Goal: Use online tool/utility: Utilize a website feature to perform a specific function

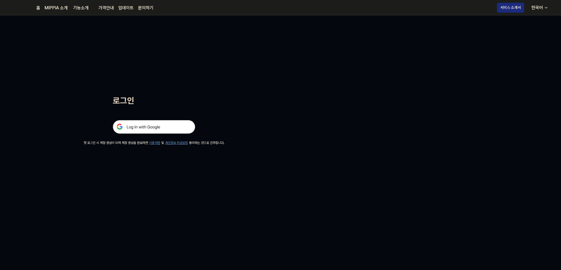
click at [128, 124] on img at bounding box center [154, 127] width 82 height 14
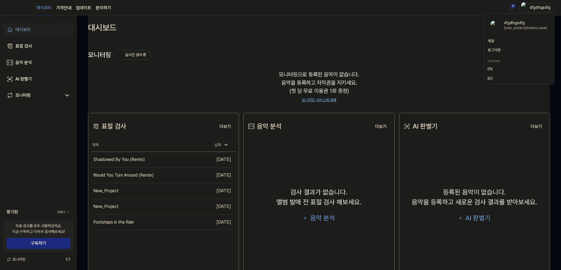
click at [531, 8] on div "dfgdfsgsdfg" at bounding box center [539, 7] width 21 height 6
click at [497, 49] on button "로그아웃" at bounding box center [518, 50] width 63 height 6
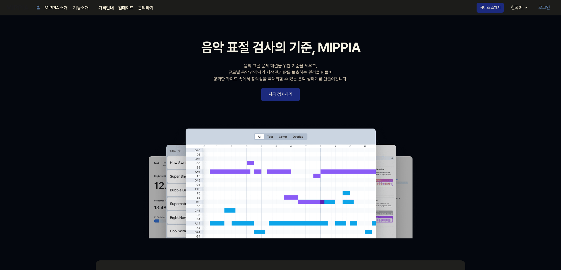
click at [549, 6] on link "로그인" at bounding box center [544, 7] width 20 height 15
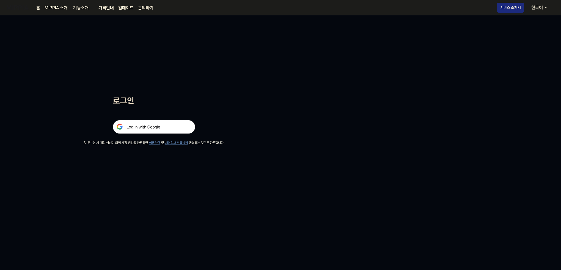
click at [189, 125] on img at bounding box center [154, 127] width 82 height 14
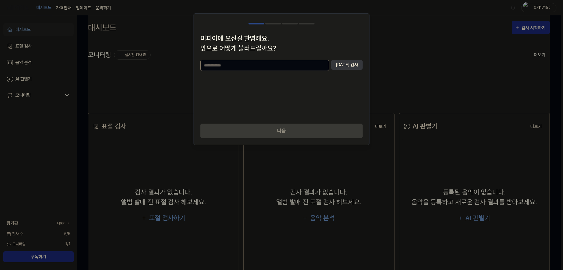
click at [321, 66] on input "text" at bounding box center [264, 65] width 129 height 11
paste input "**********"
type input "**********"
click at [345, 67] on button "[DATE] 검사" at bounding box center [346, 65] width 31 height 10
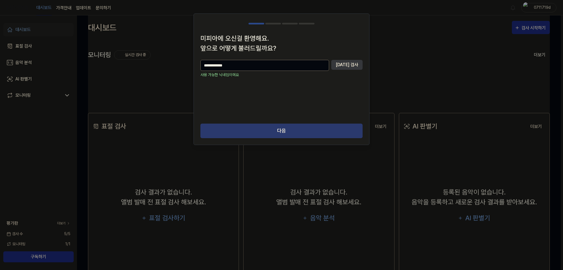
click at [301, 130] on button "다음" at bounding box center [281, 131] width 162 height 15
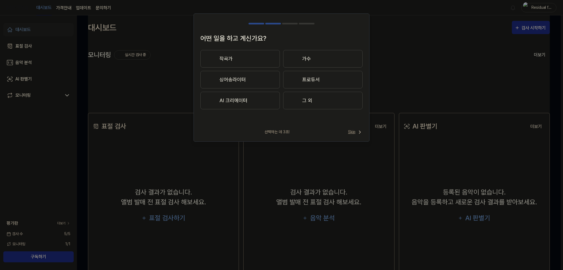
click at [353, 132] on span "Skip" at bounding box center [355, 132] width 15 height 6
click at [354, 126] on span "Skip" at bounding box center [355, 126] width 16 height 7
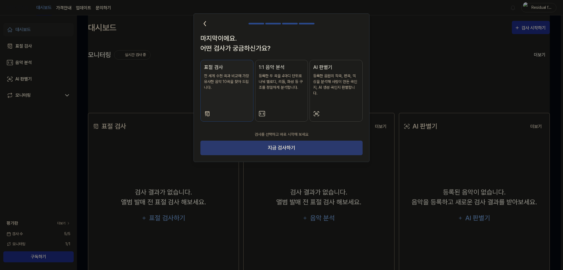
click at [340, 143] on button "지금 검사하기" at bounding box center [281, 148] width 162 height 15
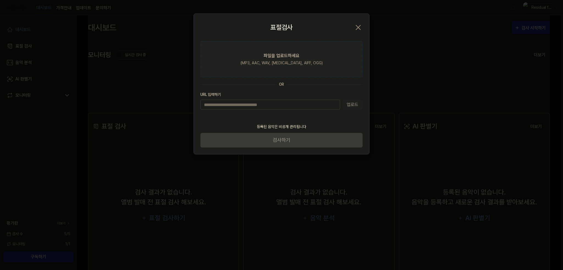
click at [286, 61] on div "(MP3, AAC, WAV, FLAC, AIFF, OGG)" at bounding box center [281, 63] width 82 height 6
click at [0, 0] on input "파일을 업로드하세요 (MP3, AAC, WAV, FLAC, AIFF, OGG)" at bounding box center [0, 0] width 0 height 0
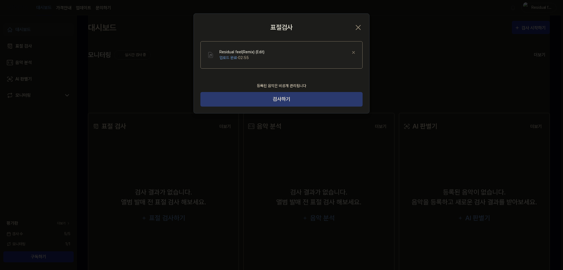
click at [269, 99] on button "검사하기" at bounding box center [281, 99] width 162 height 15
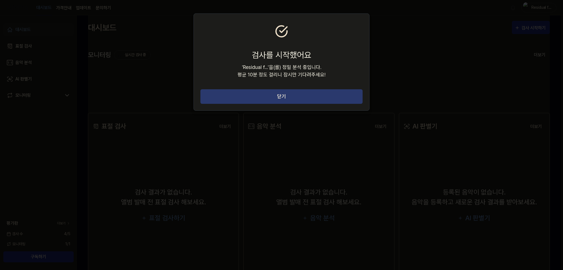
click at [251, 95] on button "닫기" at bounding box center [281, 96] width 162 height 15
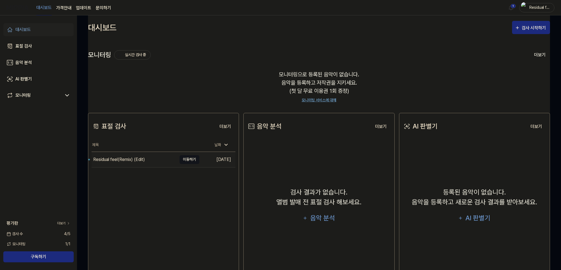
click at [189, 160] on button "이동하기" at bounding box center [189, 159] width 20 height 9
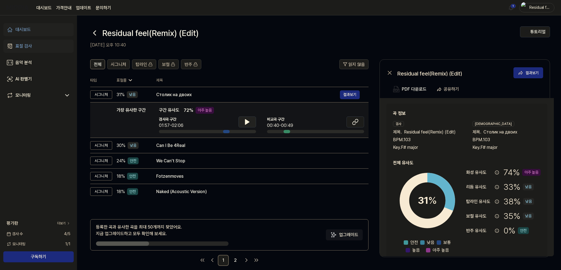
click at [248, 123] on icon at bounding box center [247, 122] width 7 height 7
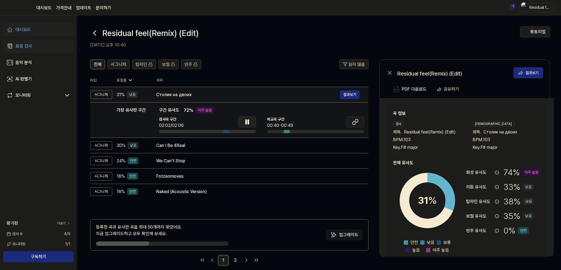
click at [186, 92] on div "Столик на двоих" at bounding box center [248, 95] width 184 height 7
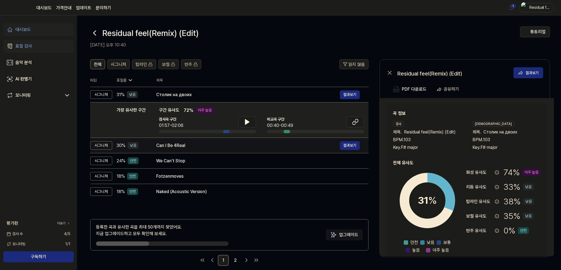
click at [187, 149] on div "Can I Be 4Real 결과보기" at bounding box center [257, 145] width 203 height 9
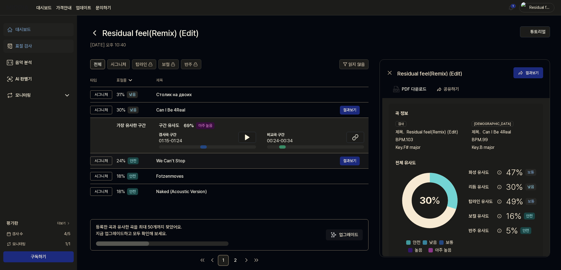
click at [186, 161] on div "We Can't Stop" at bounding box center [248, 161] width 184 height 7
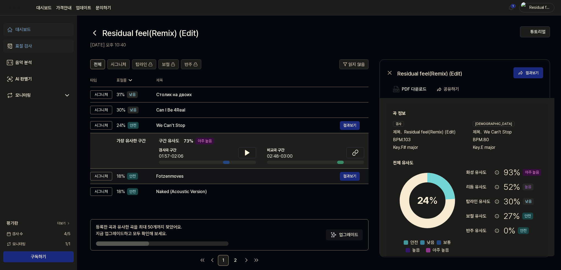
click at [183, 179] on div "Fotzenmoves" at bounding box center [248, 176] width 184 height 7
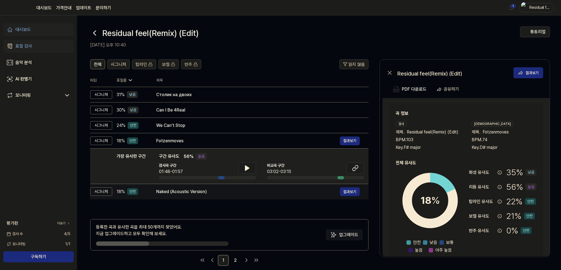
click at [184, 193] on div "Naked (Acoustic Version)" at bounding box center [248, 192] width 184 height 7
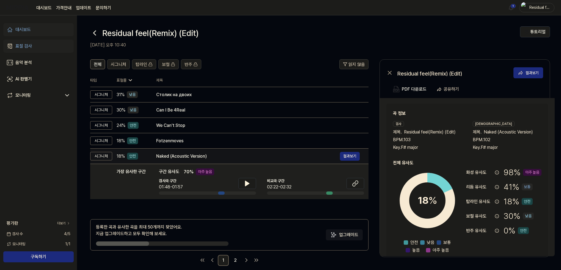
click at [187, 157] on div "Naked (Acoustic Version)" at bounding box center [248, 156] width 184 height 7
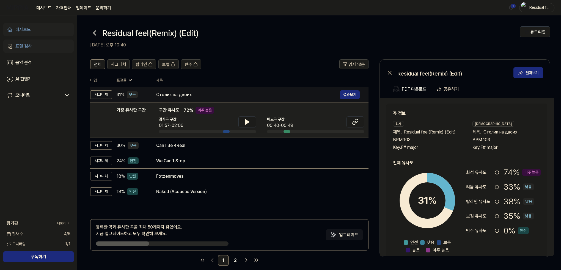
click at [179, 93] on div "Столик на двоих" at bounding box center [248, 95] width 184 height 7
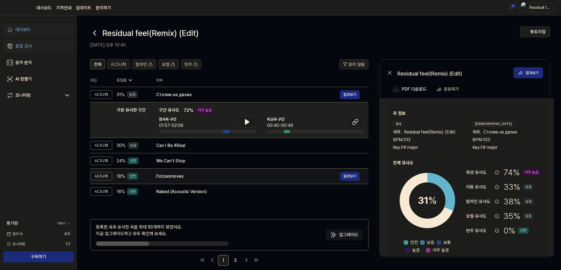
click at [180, 169] on td "Fotzenmoves 결과보기" at bounding box center [257, 176] width 221 height 15
